Goal: Task Accomplishment & Management: Manage account settings

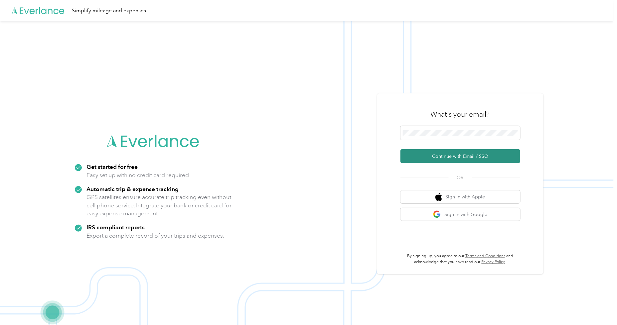
click at [454, 161] on button "Continue with Email / SSO" at bounding box center [460, 156] width 120 height 14
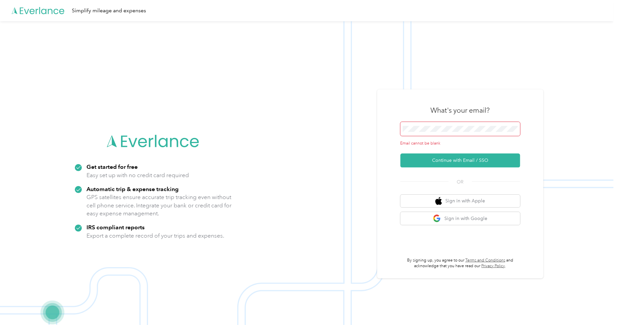
click at [438, 134] on span at bounding box center [460, 129] width 120 height 14
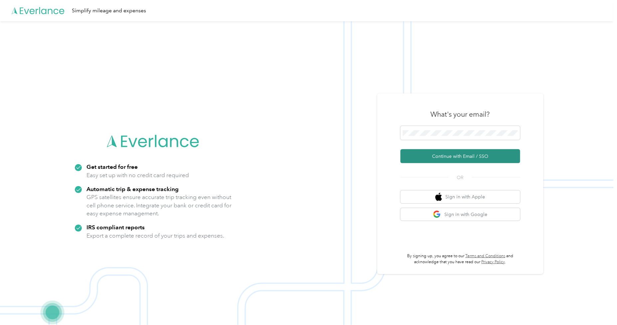
click at [458, 155] on button "Continue with Email / SSO" at bounding box center [460, 156] width 120 height 14
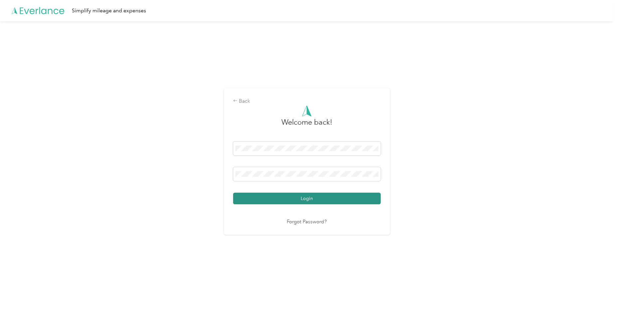
click at [324, 203] on button "Login" at bounding box center [307, 199] width 148 height 12
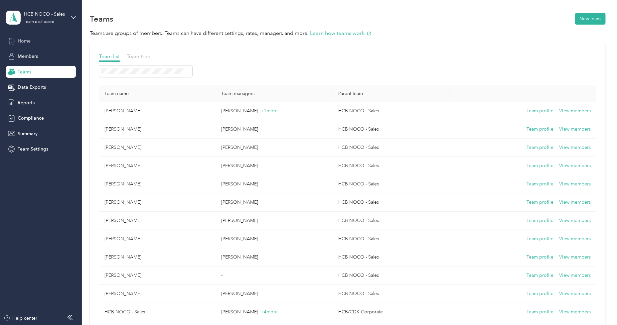
click at [26, 42] on span "Home" at bounding box center [24, 41] width 13 height 7
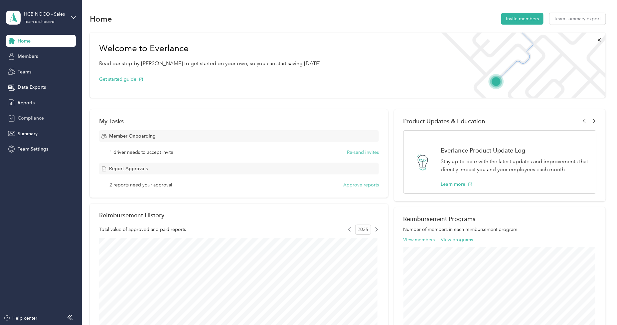
click at [26, 116] on span "Compliance" at bounding box center [31, 118] width 26 height 7
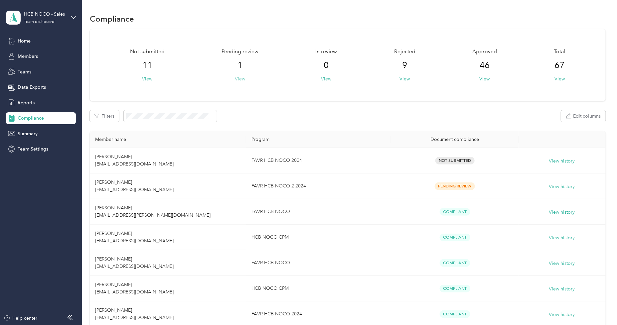
click at [238, 78] on button "View" at bounding box center [240, 78] width 10 height 7
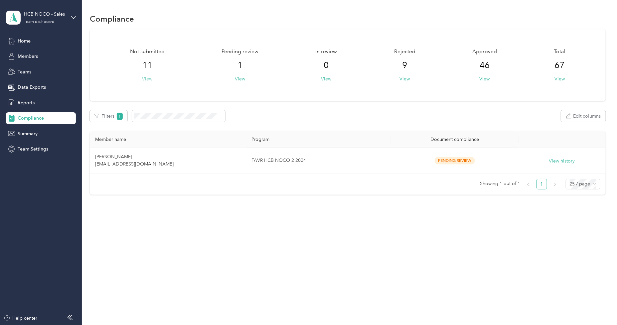
click at [147, 77] on button "View" at bounding box center [147, 78] width 10 height 7
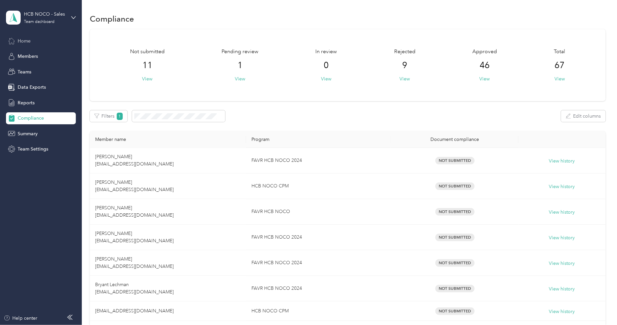
click at [27, 40] on span "Home" at bounding box center [24, 41] width 13 height 7
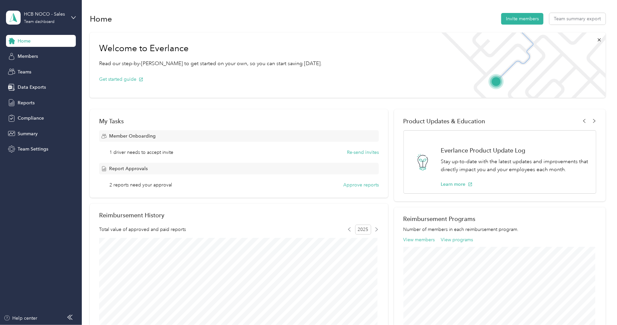
drag, startPoint x: 355, startPoint y: 153, endPoint x: 220, endPoint y: 151, distance: 135.4
click at [232, 153] on div "1 driver needs to accept invite Re-send invites" at bounding box center [244, 152] width 269 height 7
click at [165, 152] on span "1 driver needs to accept invite" at bounding box center [142, 152] width 64 height 7
click at [124, 150] on span "1 driver needs to accept invite" at bounding box center [142, 152] width 64 height 7
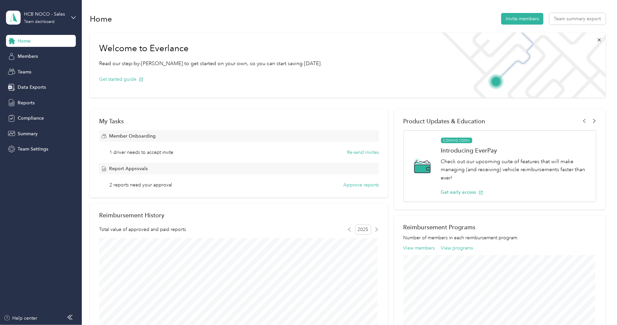
click at [593, 121] on icon at bounding box center [594, 121] width 2 height 4
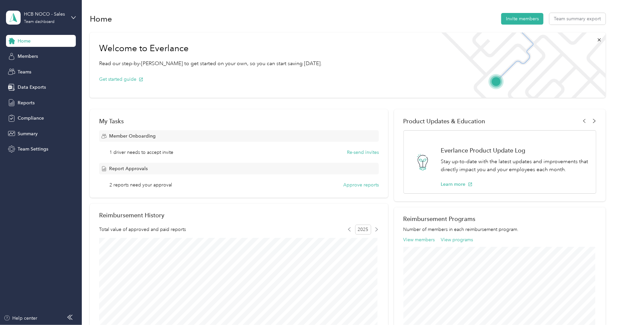
click at [593, 121] on icon at bounding box center [594, 121] width 2 height 4
click at [34, 113] on div "Compliance" at bounding box center [41, 118] width 70 height 12
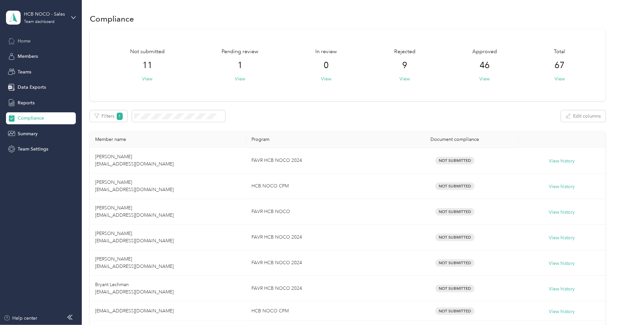
click at [30, 41] on span "Home" at bounding box center [24, 41] width 13 height 7
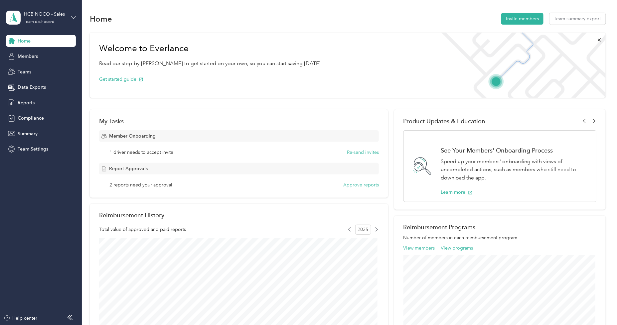
click at [75, 19] on icon at bounding box center [73, 17] width 5 height 5
click at [39, 69] on div "Personal dashboard" at bounding box center [33, 69] width 42 height 7
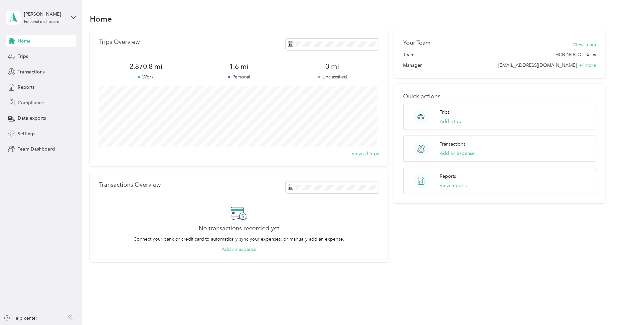
click at [34, 101] on span "Compliance" at bounding box center [31, 102] width 26 height 7
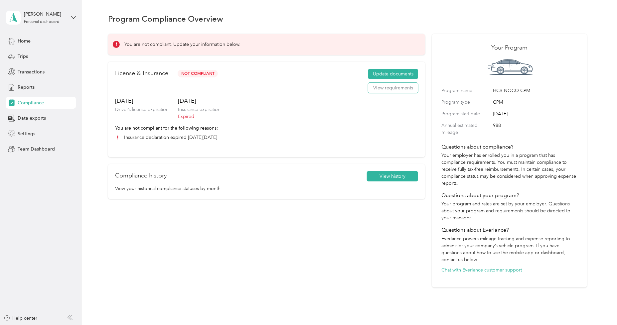
drag, startPoint x: 383, startPoint y: 90, endPoint x: 382, endPoint y: 106, distance: 15.6
click at [382, 106] on div "License & Insurance Not Compliant Update documents View requirements [DATE] Dri…" at bounding box center [266, 109] width 317 height 95
click at [392, 71] on button "Update documents" at bounding box center [393, 74] width 50 height 11
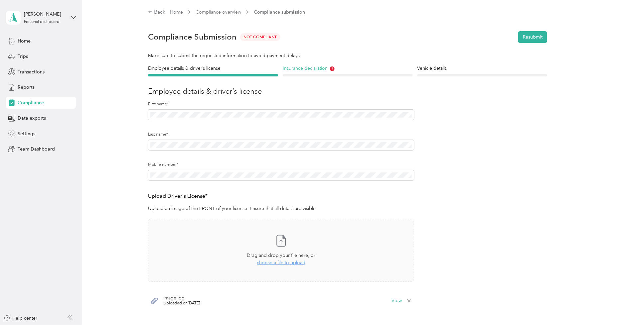
click at [299, 70] on h4 "Insurance declaration" at bounding box center [348, 68] width 130 height 7
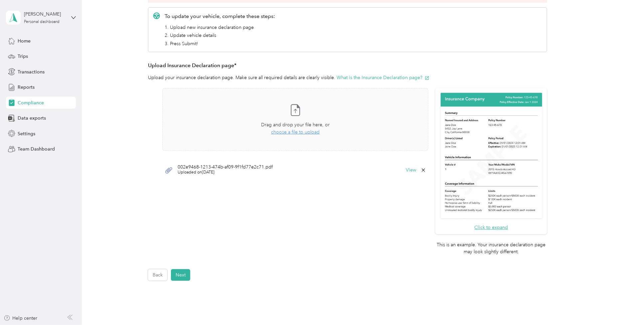
scroll to position [74, 0]
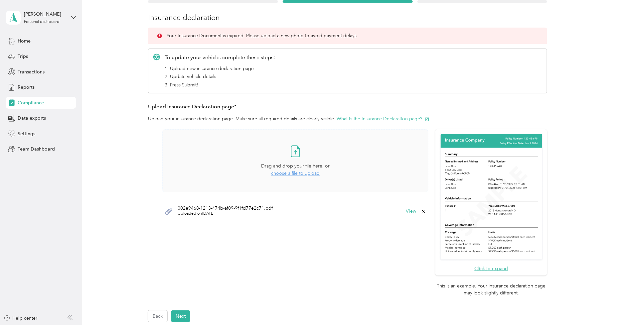
click at [293, 174] on span "choose a file to upload" at bounding box center [295, 174] width 49 height 6
click at [423, 231] on icon at bounding box center [423, 231] width 3 height 3
click at [405, 238] on button "Yes" at bounding box center [405, 236] width 13 height 11
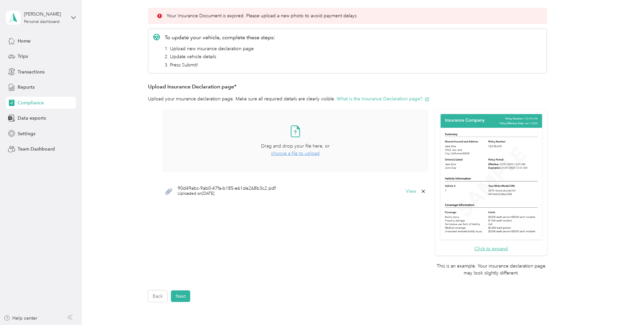
scroll to position [111, 0]
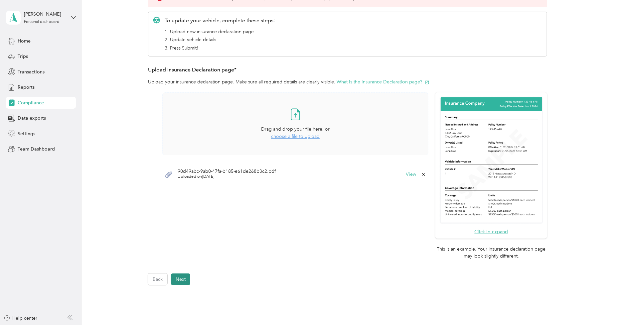
click at [175, 281] on button "Next" at bounding box center [180, 280] width 19 height 12
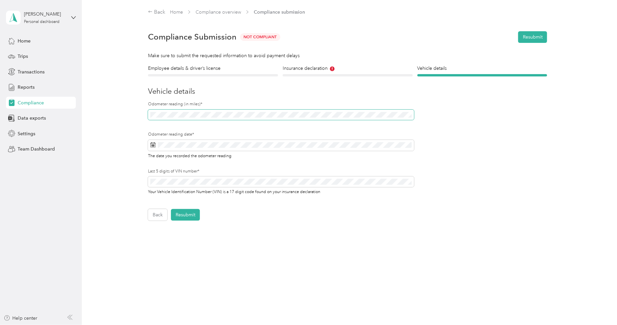
click at [140, 114] on div "Employee details & driver’s license License Insurance declaration Insurance Veh…" at bounding box center [347, 143] width 479 height 156
click at [152, 145] on span at bounding box center [281, 145] width 266 height 11
click at [154, 144] on icon at bounding box center [152, 144] width 5 height 5
click at [156, 144] on icon at bounding box center [152, 144] width 5 height 5
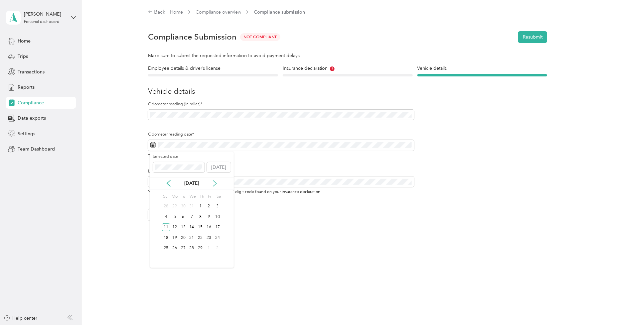
click at [215, 184] on icon at bounding box center [214, 183] width 7 height 7
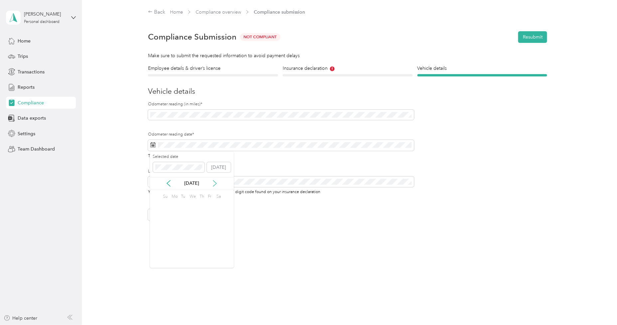
click at [215, 184] on icon at bounding box center [214, 183] width 7 height 7
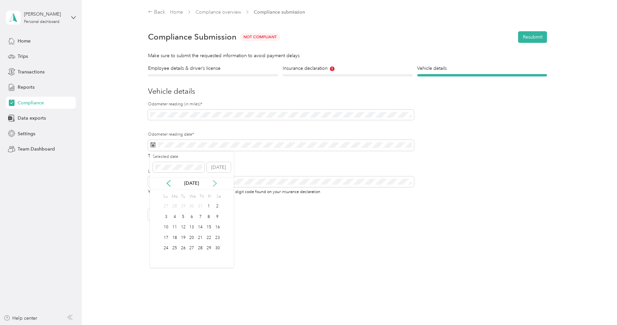
click at [215, 184] on icon at bounding box center [214, 183] width 7 height 7
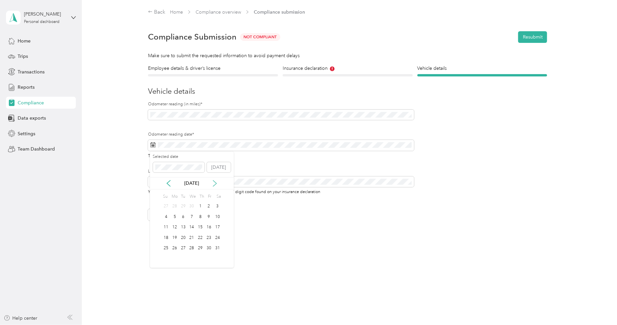
click at [214, 184] on icon at bounding box center [214, 183] width 7 height 7
click at [183, 205] on div "2" at bounding box center [183, 207] width 9 height 8
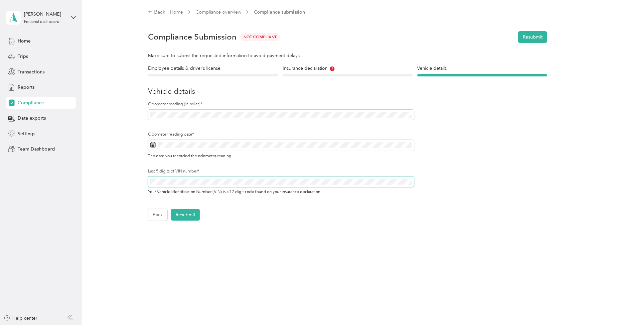
click at [114, 180] on div "Employee details & driver’s license License Insurance declaration Insurance Veh…" at bounding box center [347, 143] width 479 height 156
click at [184, 215] on button "Resubmit" at bounding box center [185, 215] width 29 height 12
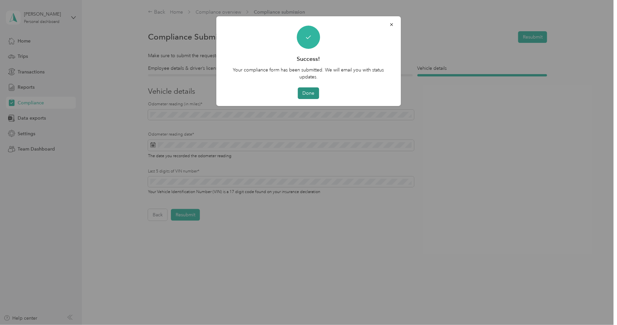
click at [307, 92] on button "Done" at bounding box center [308, 93] width 21 height 12
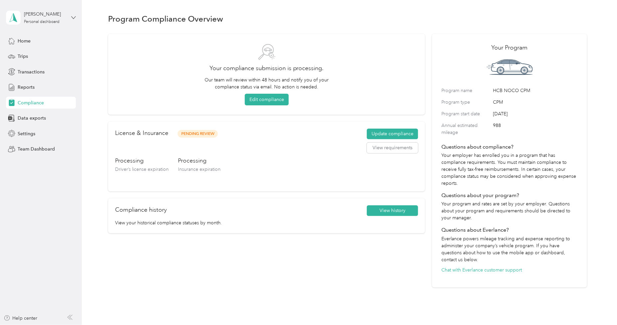
click at [74, 16] on icon at bounding box center [73, 17] width 5 height 5
click at [45, 59] on div "Team dashboard Personal dashboard Log out" at bounding box center [76, 70] width 131 height 42
click at [71, 18] on icon at bounding box center [73, 17] width 5 height 5
click at [34, 57] on div "Team dashboard Personal dashboard Log out" at bounding box center [76, 70] width 131 height 42
click at [65, 23] on div "[PERSON_NAME] Personal dashboard" at bounding box center [45, 17] width 42 height 13
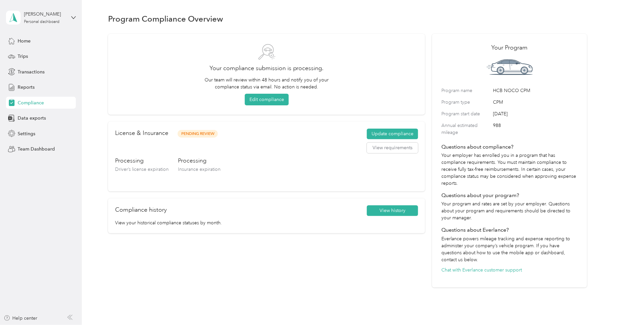
click at [77, 18] on aside "[PERSON_NAME] Personal dashboard Home Trips Transactions Reports Compliance Dat…" at bounding box center [41, 162] width 82 height 325
click at [70, 17] on div "[PERSON_NAME] Personal dashboard" at bounding box center [41, 17] width 70 height 23
click at [33, 54] on div "Team dashboard" at bounding box center [30, 54] width 36 height 7
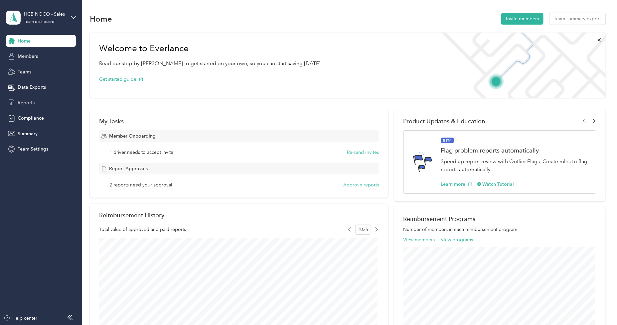
click at [28, 105] on span "Reports" at bounding box center [26, 102] width 17 height 7
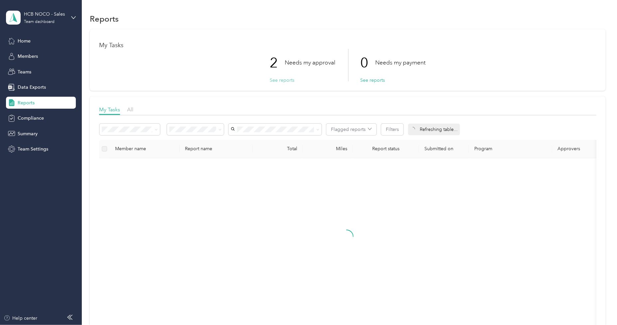
click at [288, 80] on button "See reports" at bounding box center [282, 80] width 25 height 7
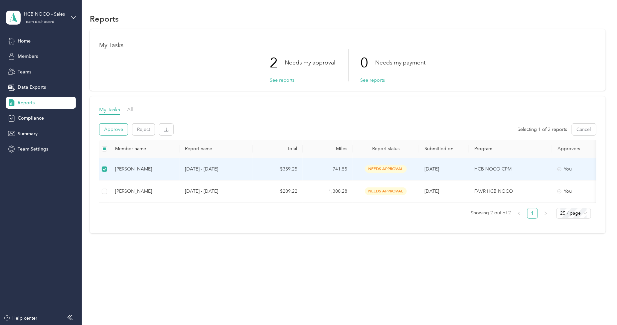
click at [120, 129] on button "Approve" at bounding box center [113, 130] width 28 height 12
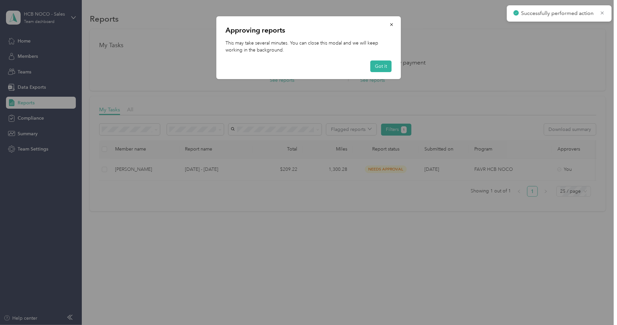
drag, startPoint x: 382, startPoint y: 67, endPoint x: 383, endPoint y: 74, distance: 7.8
click at [382, 68] on button "Got it" at bounding box center [380, 67] width 21 height 12
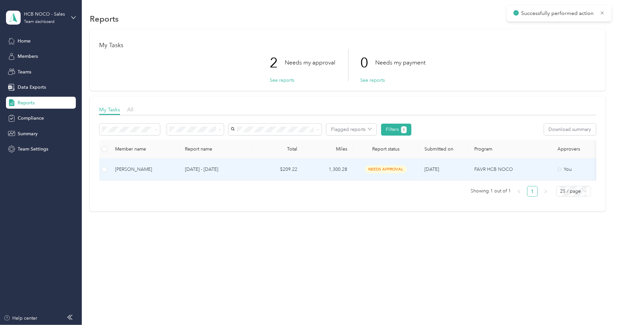
click at [140, 169] on div "[PERSON_NAME]" at bounding box center [144, 169] width 59 height 7
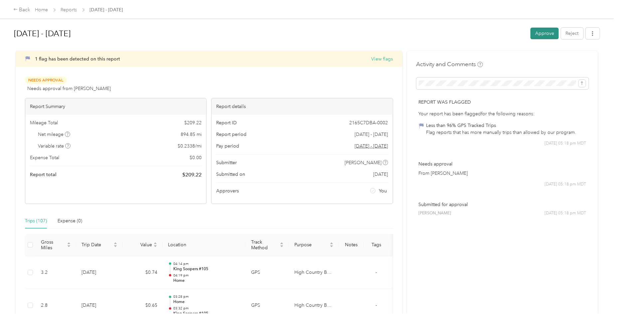
click at [540, 34] on button "Approve" at bounding box center [544, 34] width 28 height 12
